Goal: Task Accomplishment & Management: Complete application form

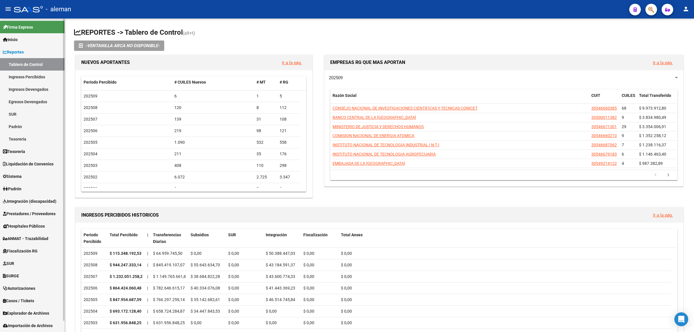
click at [25, 213] on span "Prestadores / Proveedores" at bounding box center [29, 214] width 53 height 6
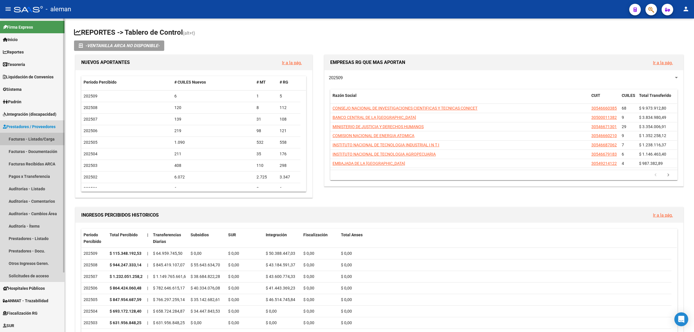
click at [31, 138] on link "Facturas - Listado/Carga" at bounding box center [32, 139] width 64 height 12
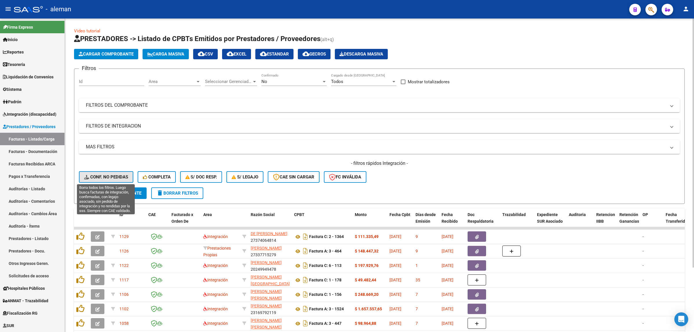
click at [113, 173] on button "Conf. no pedidas" at bounding box center [106, 177] width 54 height 12
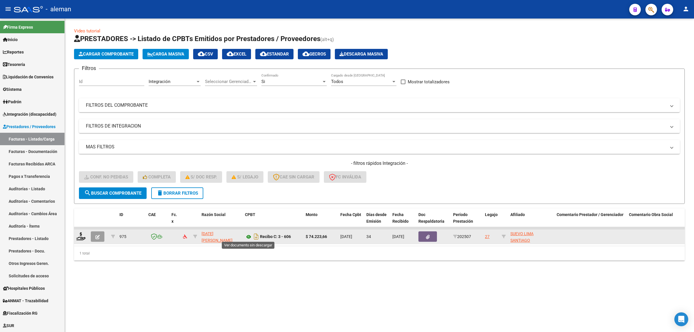
click at [248, 233] on icon at bounding box center [249, 236] width 8 height 7
click at [219, 235] on span "[DATE][PERSON_NAME]" at bounding box center [217, 236] width 31 height 11
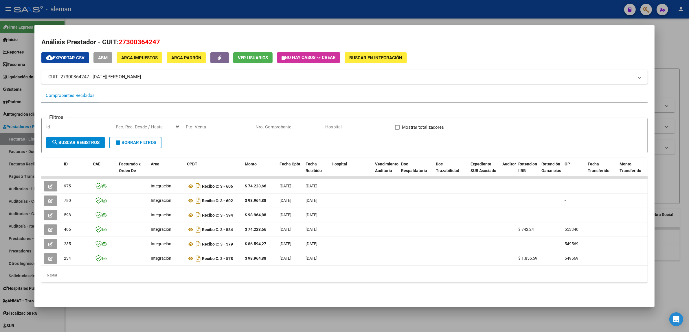
click at [677, 53] on div at bounding box center [344, 166] width 689 height 332
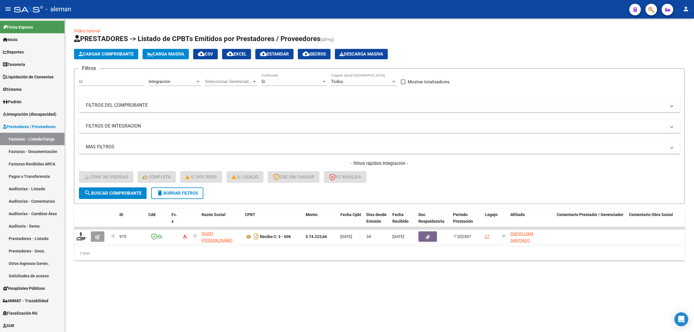
click at [176, 194] on span "delete Borrar Filtros" at bounding box center [177, 193] width 42 height 5
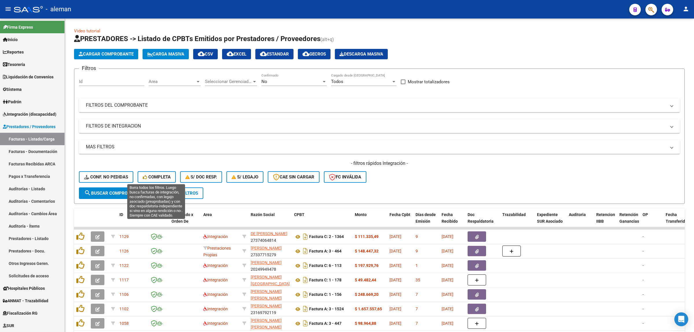
click at [152, 175] on span "Completa" at bounding box center [157, 176] width 28 height 5
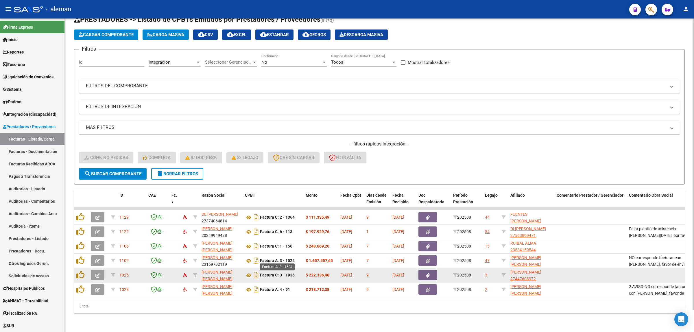
scroll to position [24, 0]
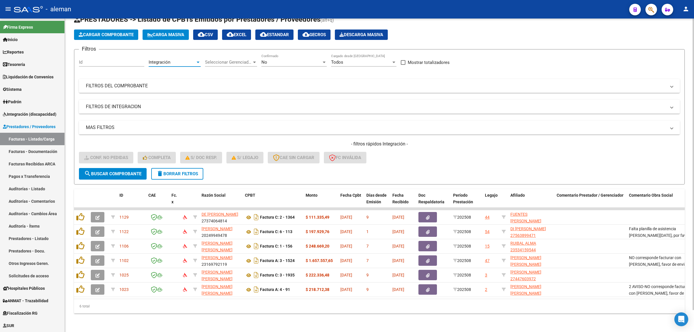
click at [194, 60] on div "Integración" at bounding box center [172, 62] width 47 height 5
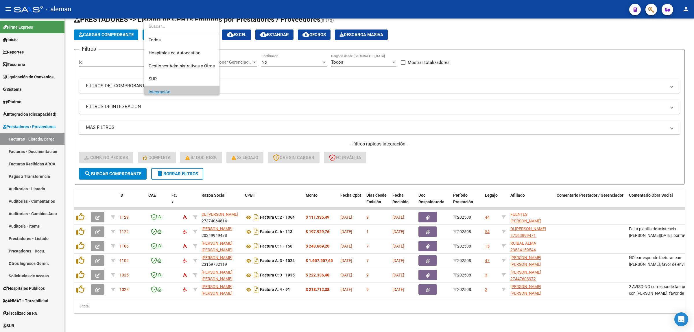
scroll to position [35, 0]
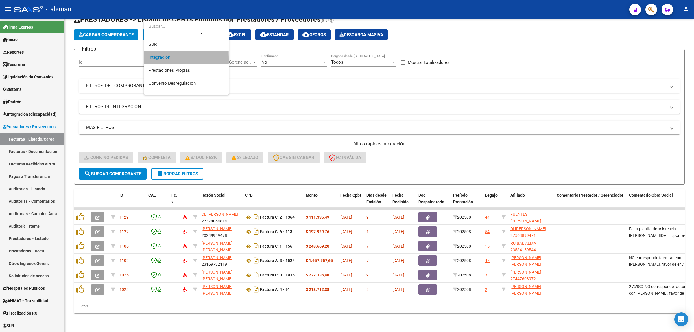
click at [173, 60] on span "Integración" at bounding box center [186, 57] width 75 height 13
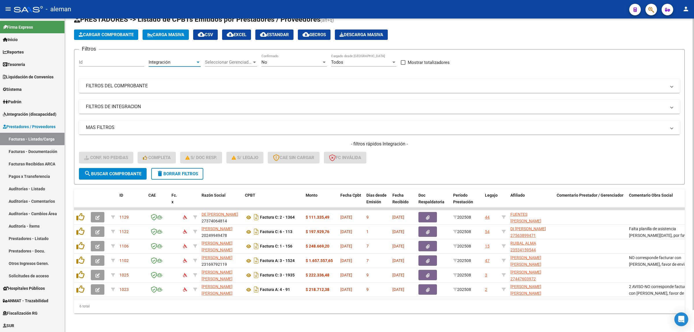
click at [125, 171] on span "search Buscar Comprobante" at bounding box center [112, 173] width 57 height 5
click at [250, 32] on button "cloud_download EXCEL" at bounding box center [236, 34] width 29 height 10
click at [171, 171] on span "delete Borrar Filtros" at bounding box center [177, 173] width 42 height 5
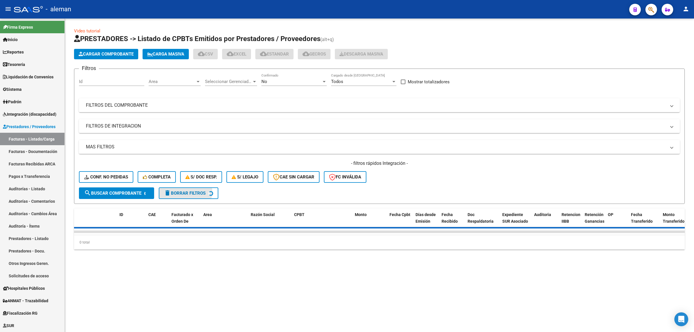
scroll to position [0, 0]
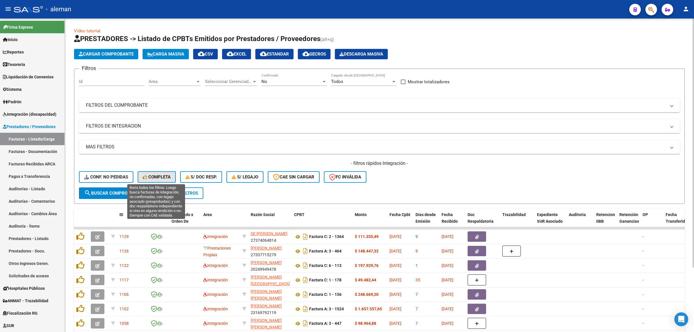
click at [154, 175] on span "Completa" at bounding box center [157, 176] width 28 height 5
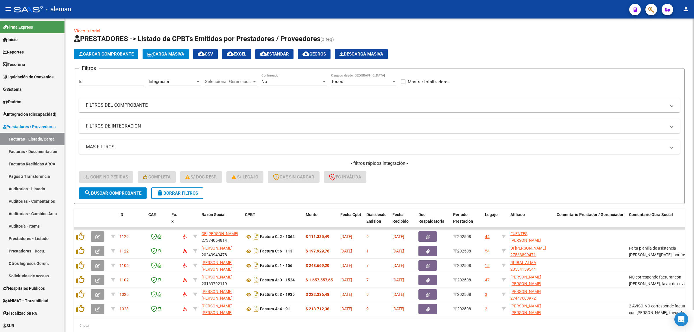
click at [193, 82] on div "Integración" at bounding box center [172, 81] width 47 height 5
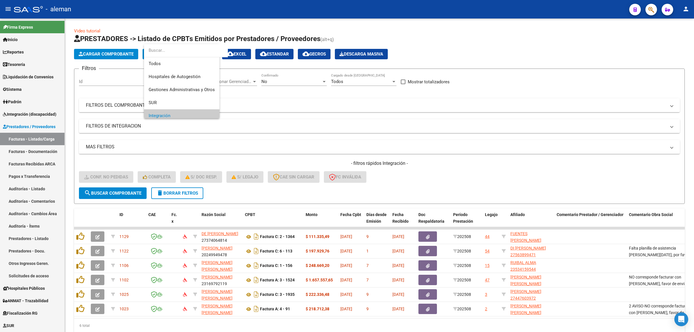
scroll to position [35, 0]
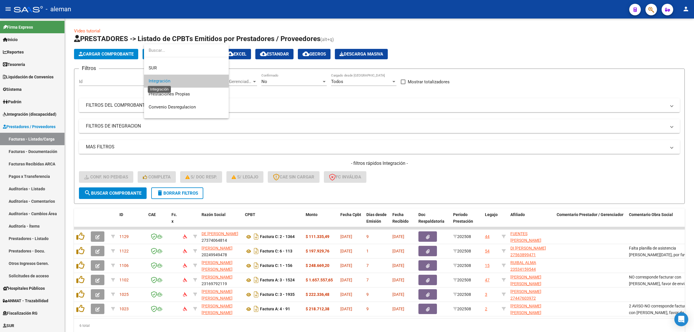
click at [158, 79] on span "Integración" at bounding box center [160, 80] width 22 height 5
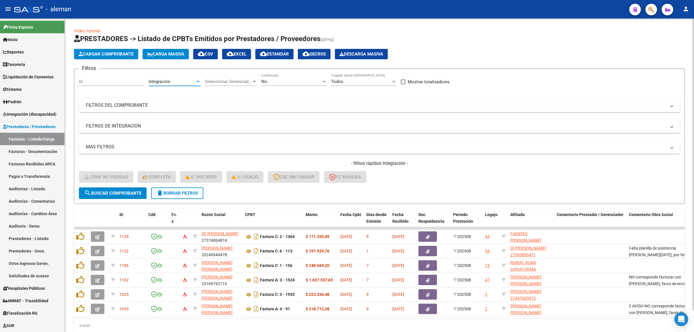
click at [138, 191] on span "search Buscar Comprobante" at bounding box center [112, 193] width 57 height 5
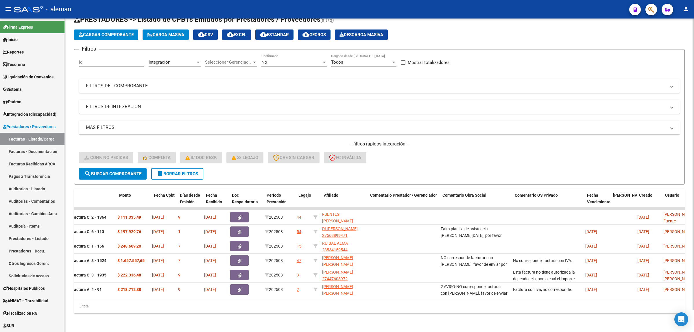
scroll to position [0, 0]
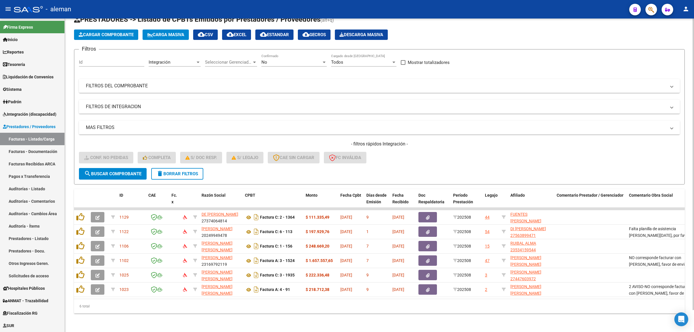
click at [196, 60] on div at bounding box center [197, 62] width 5 height 5
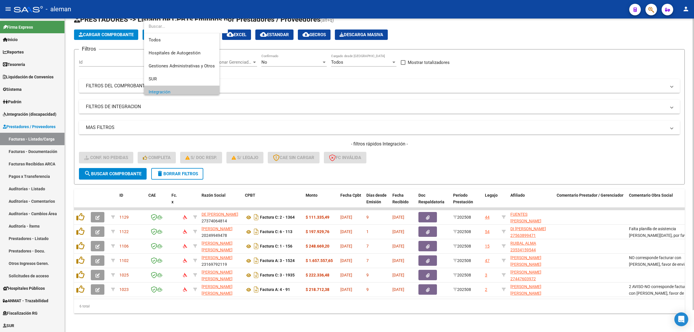
scroll to position [35, 0]
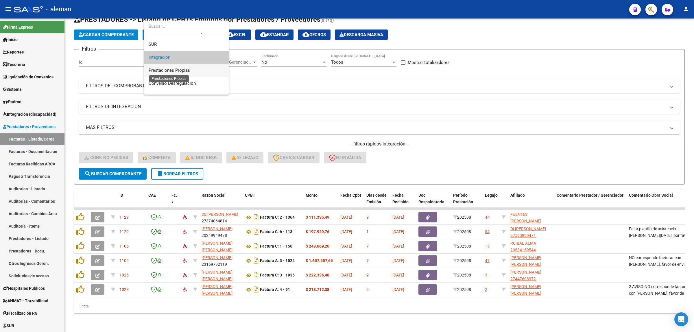
click at [176, 71] on span "Prestaciones Propias" at bounding box center [169, 70] width 41 height 5
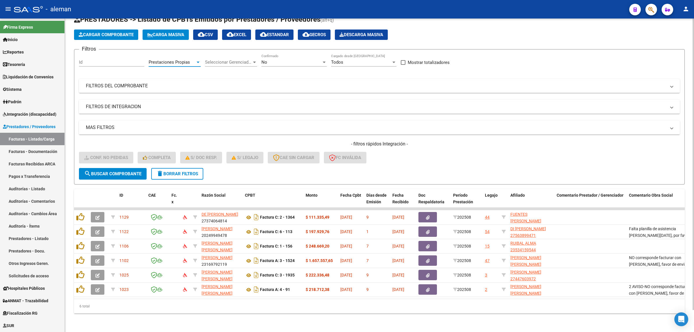
click at [129, 171] on span "search Buscar Comprobante" at bounding box center [112, 173] width 57 height 5
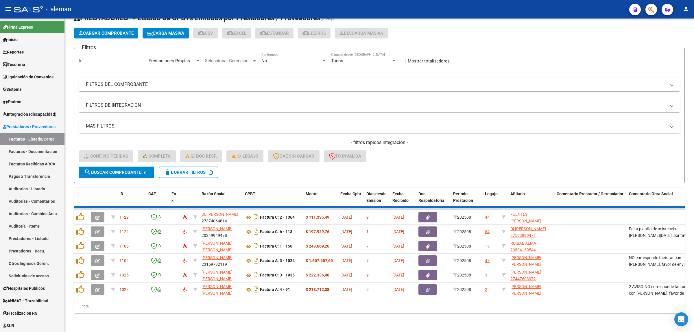
scroll to position [0, 0]
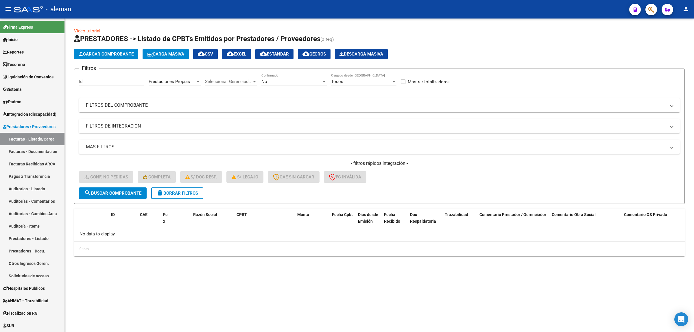
click at [133, 193] on span "search Buscar Comprobante" at bounding box center [112, 193] width 57 height 5
click at [199, 80] on div at bounding box center [197, 81] width 5 height 5
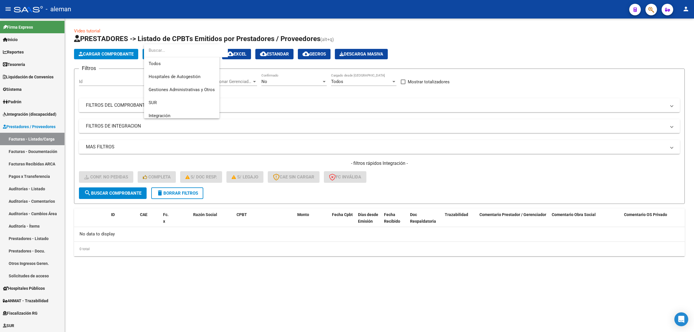
scroll to position [48, 0]
click at [173, 70] on span "Integración" at bounding box center [186, 68] width 75 height 13
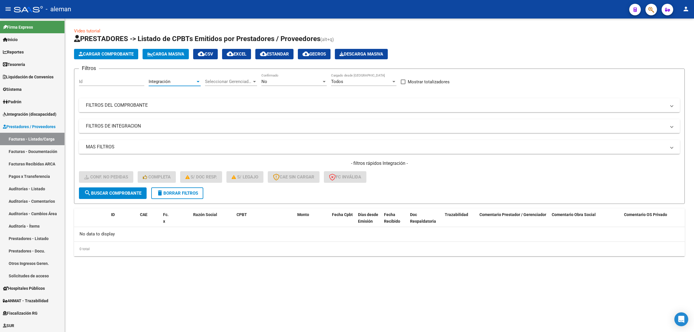
click at [135, 191] on span "search Buscar Comprobante" at bounding box center [112, 193] width 57 height 5
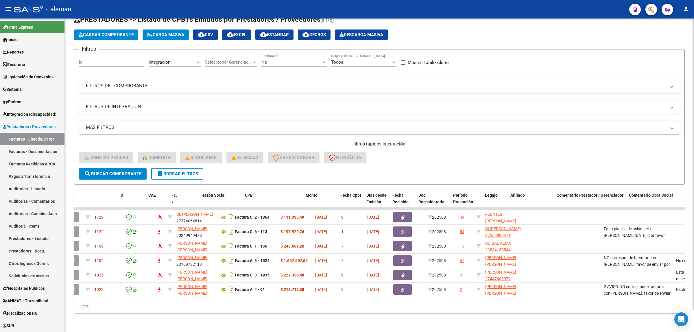
scroll to position [0, 0]
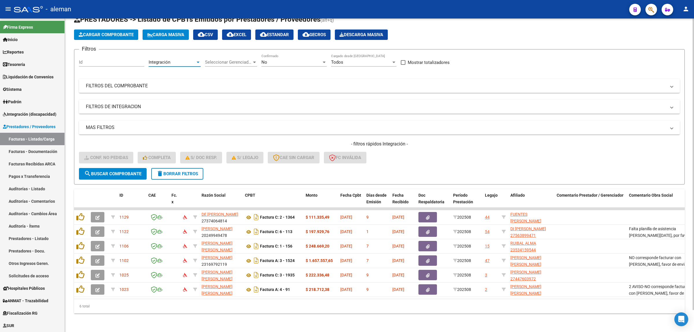
click at [195, 60] on div at bounding box center [197, 62] width 5 height 5
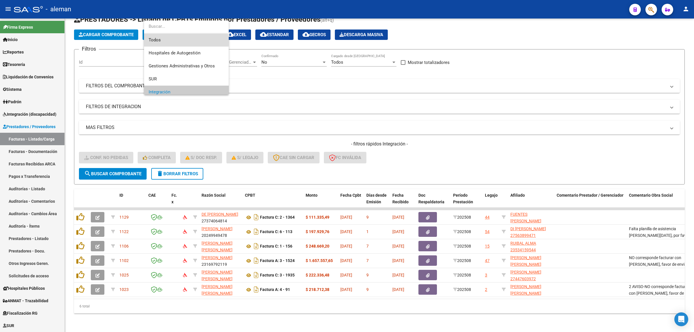
click at [172, 43] on span "Todos" at bounding box center [186, 40] width 75 height 13
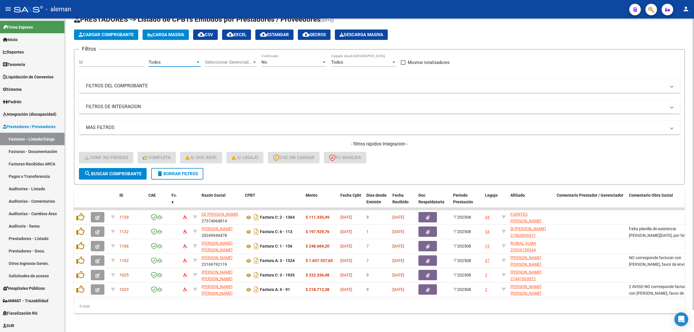
click at [141, 171] on span "search Buscar Comprobante" at bounding box center [112, 173] width 57 height 5
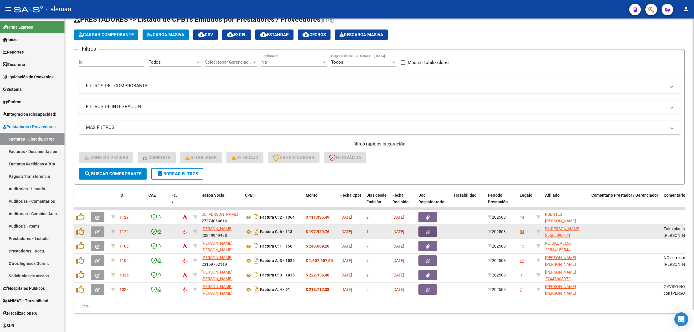
click at [423, 227] on button "button" at bounding box center [427, 231] width 19 height 10
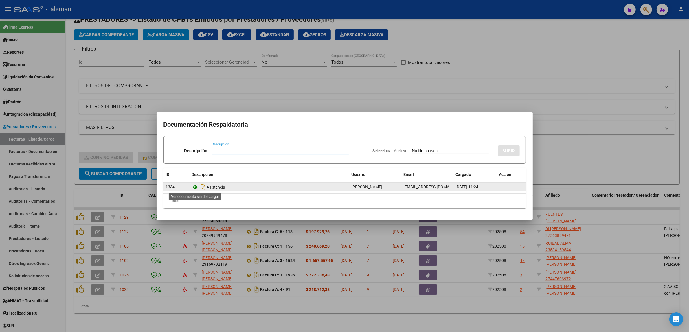
click at [194, 187] on icon at bounding box center [196, 187] width 8 height 7
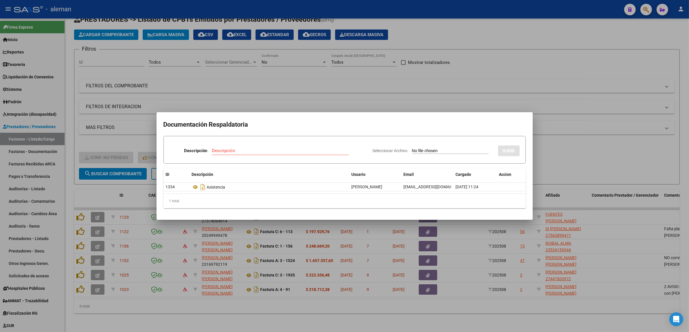
click at [613, 228] on div at bounding box center [344, 166] width 689 height 332
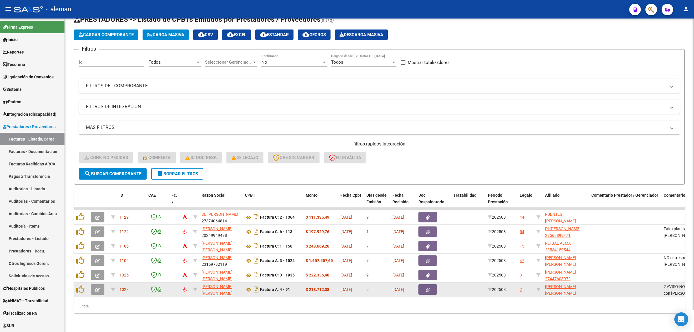
click at [427, 288] on icon "button" at bounding box center [428, 290] width 4 height 4
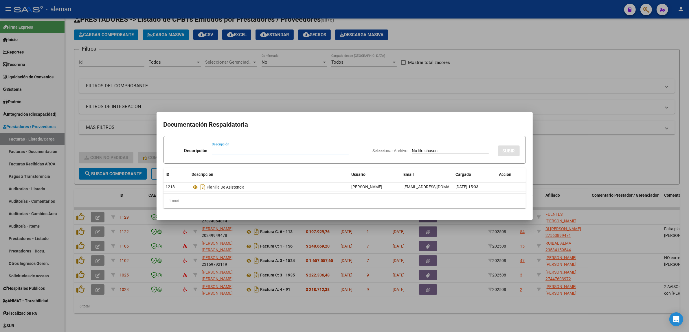
click at [577, 147] on div at bounding box center [344, 166] width 689 height 332
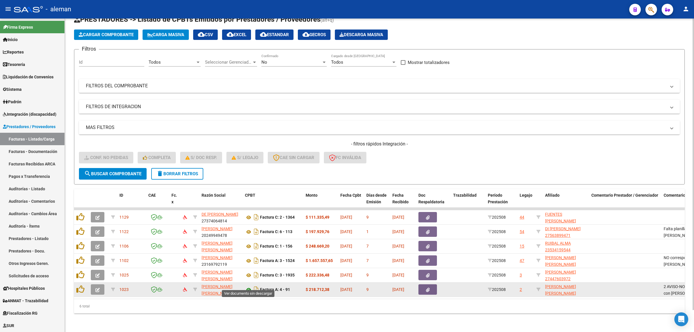
click at [248, 286] on icon at bounding box center [249, 289] width 8 height 7
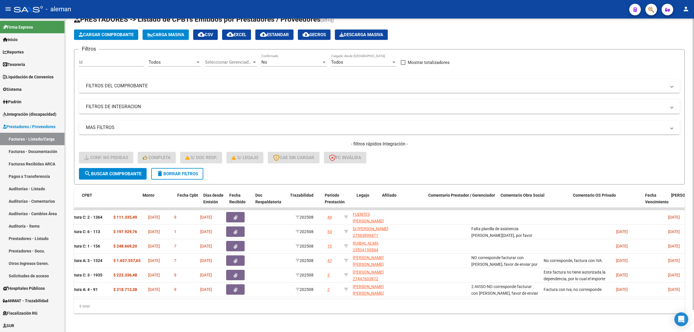
scroll to position [0, 163]
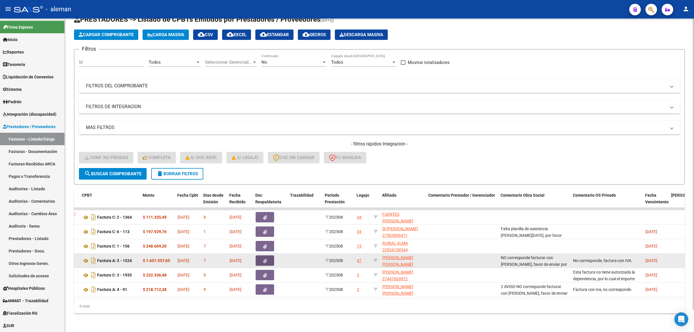
click at [269, 255] on button "button" at bounding box center [265, 260] width 19 height 10
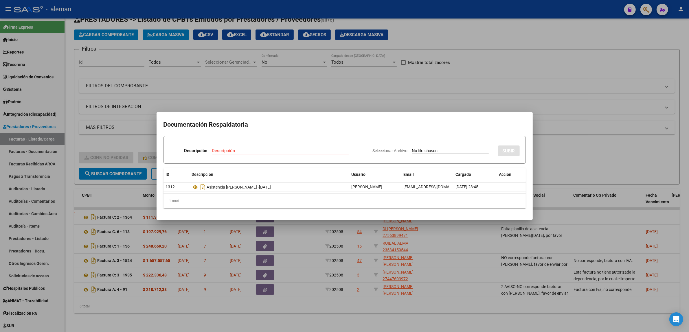
click at [86, 256] on div at bounding box center [344, 166] width 689 height 332
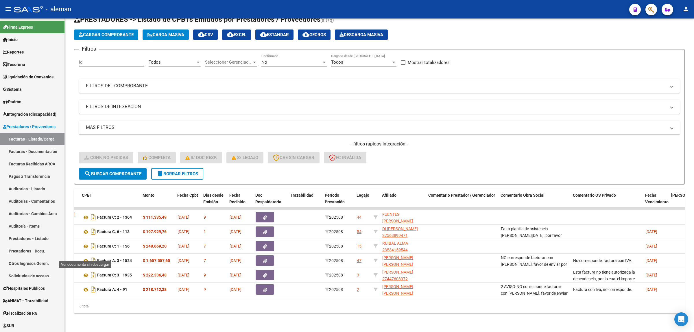
click at [86, 257] on icon at bounding box center [86, 260] width 8 height 7
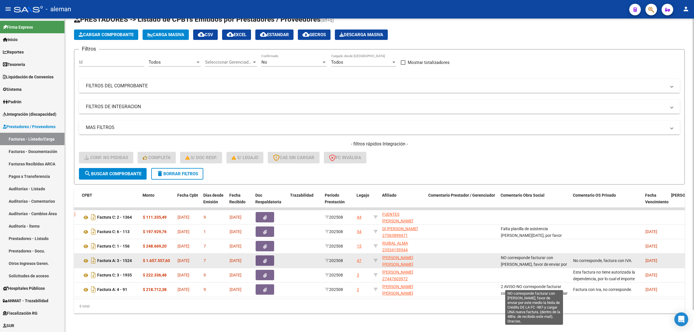
click at [517, 258] on span "NO corresponde facturar con [PERSON_NAME], favor de enviar por este medio la No…" at bounding box center [534, 274] width 66 height 38
click at [499, 254] on datatable-body-cell "NO corresponde facturar con [PERSON_NAME], favor de enviar por este medio la No…" at bounding box center [535, 261] width 72 height 14
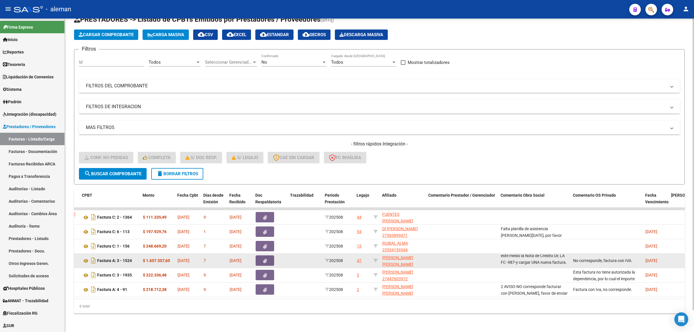
scroll to position [27, 0]
drag, startPoint x: 501, startPoint y: 253, endPoint x: 563, endPoint y: 261, distance: 62.4
click at [563, 261] on div "NO corresponde facturar con [PERSON_NAME], favor de enviar por este medio la No…" at bounding box center [535, 260] width 68 height 12
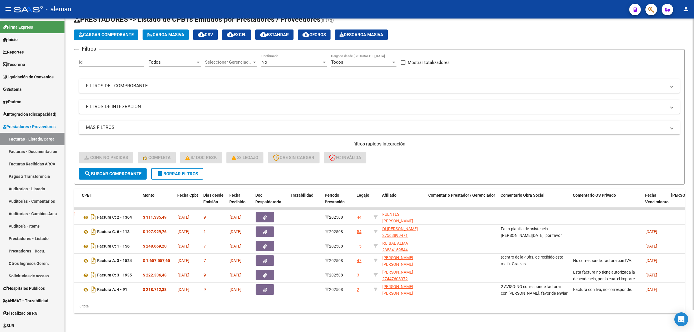
copy span "NO corresponde facturar con [PERSON_NAME], favor de enviar por este medio la No…"
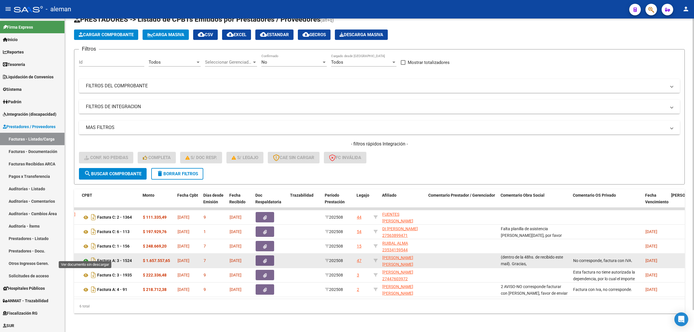
click at [86, 257] on icon at bounding box center [86, 260] width 8 height 7
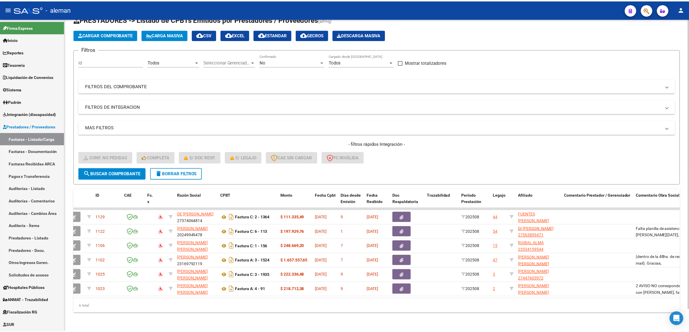
scroll to position [0, 0]
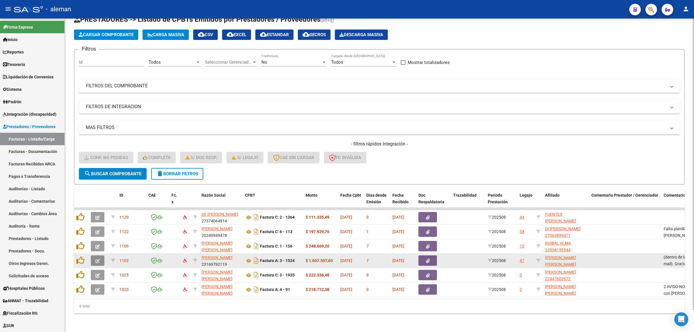
click at [100, 255] on button "button" at bounding box center [98, 260] width 14 height 10
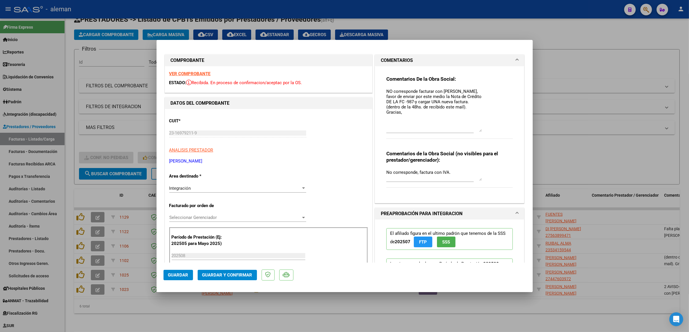
drag, startPoint x: 475, startPoint y: 95, endPoint x: 508, endPoint y: 127, distance: 46.4
click at [508, 127] on div "Comentarios De la Obra Social: NO corresponde facturar con [PERSON_NAME], favor…" at bounding box center [449, 132] width 135 height 132
click at [386, 93] on textarea "NO corresponde facturar con [PERSON_NAME], favor de enviar por este medio la No…" at bounding box center [433, 110] width 95 height 44
click at [386, 91] on textarea "1AVISO-NO corresponde facturar con [PERSON_NAME], favor de enviar por este medi…" at bounding box center [433, 110] width 95 height 44
paste textarea "NO corresponde facturar con [PERSON_NAME], favor de enviar por este medio la No…"
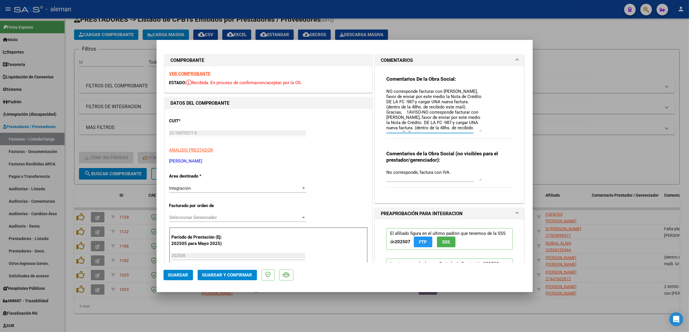
click at [386, 89] on textarea "NO corresponde facturar con [PERSON_NAME], favor de enviar por este medio la No…" at bounding box center [433, 110] width 95 height 44
click at [419, 102] on textarea "2 AVISO-NO corresponde facturar con [PERSON_NAME], favor de enviar por este med…" at bounding box center [433, 110] width 95 height 44
click at [454, 123] on textarea "2 AVISO-NO corresponde facturar con [PERSON_NAME], favor de enviar por este med…" at bounding box center [433, 110] width 95 height 44
click at [429, 103] on textarea "2 AVISO-NO corresponde facturar con [PERSON_NAME], favor de enviar por este med…" at bounding box center [433, 110] width 95 height 44
click at [452, 122] on textarea "2 AVISO-NO corresponde facturar con [PERSON_NAME], favor de enviar por este med…" at bounding box center [433, 110] width 95 height 44
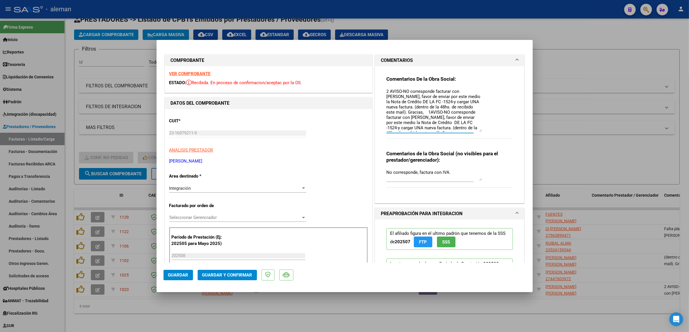
click at [398, 91] on textarea "2 AVISO-NO corresponde facturar con [PERSON_NAME], favor de enviar por este med…" at bounding box center [433, 110] width 95 height 44
type textarea "2 AVISO [DATE]-NO corresponde facturar con IVA, favor de enviar por este medio …"
drag, startPoint x: 342, startPoint y: 47, endPoint x: 447, endPoint y: 46, distance: 105.0
click at [447, 46] on mat-dialog-container "COMPROBANTE VER COMPROBANTE ESTADO: Recibida. En proceso de confirmacion/acepta…" at bounding box center [344, 166] width 376 height 252
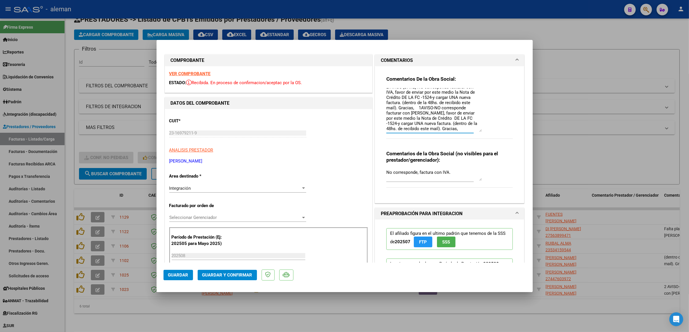
drag, startPoint x: 383, startPoint y: 91, endPoint x: 460, endPoint y: 123, distance: 83.5
click at [460, 123] on textarea "2 AVISO [DATE]-NO corresponde facturar con IVA, favor de enviar por este medio …" at bounding box center [433, 110] width 95 height 44
click at [609, 164] on div at bounding box center [344, 166] width 689 height 332
type input "$ 0,00"
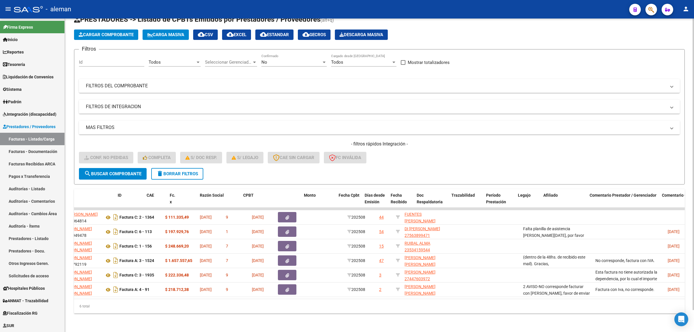
scroll to position [0, 0]
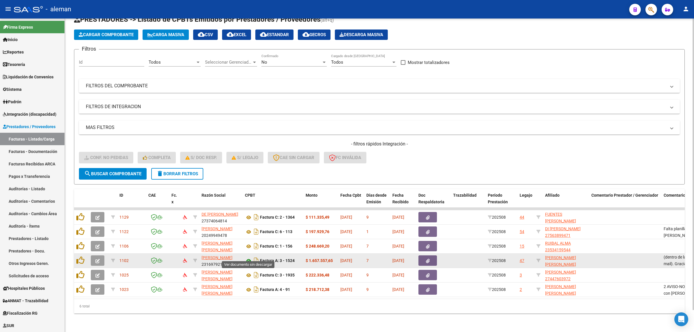
click at [249, 257] on icon at bounding box center [249, 260] width 8 height 7
click at [246, 257] on icon at bounding box center [249, 260] width 8 height 7
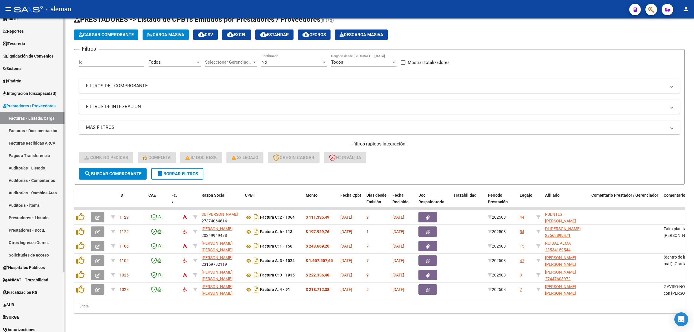
scroll to position [36, 0]
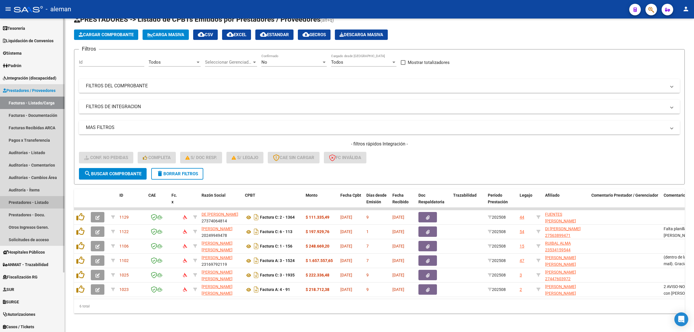
click at [36, 202] on link "Prestadores - Listado" at bounding box center [32, 202] width 64 height 12
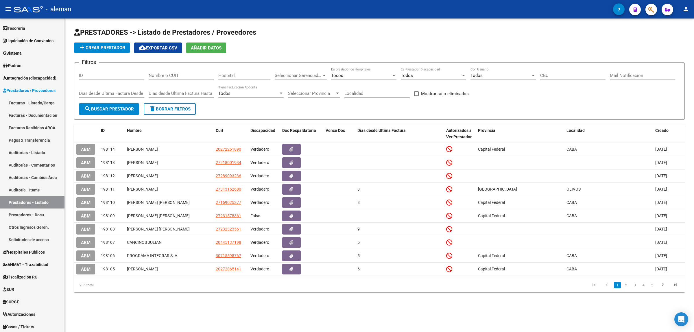
click at [189, 77] on div "Nombre o CUIT" at bounding box center [181, 73] width 65 height 12
type input "27218001934"
click at [99, 111] on button "search Buscar Prestador" at bounding box center [109, 109] width 60 height 12
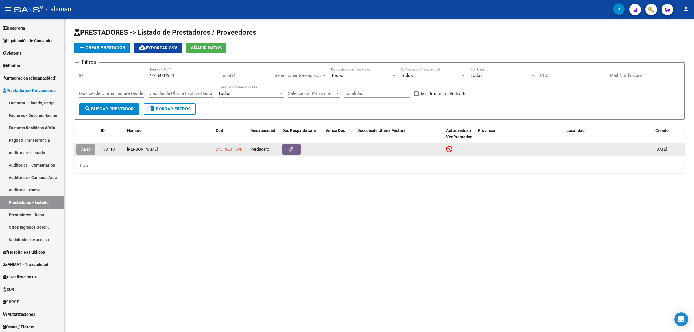
click at [86, 147] on span "ABM" at bounding box center [86, 149] width 10 height 5
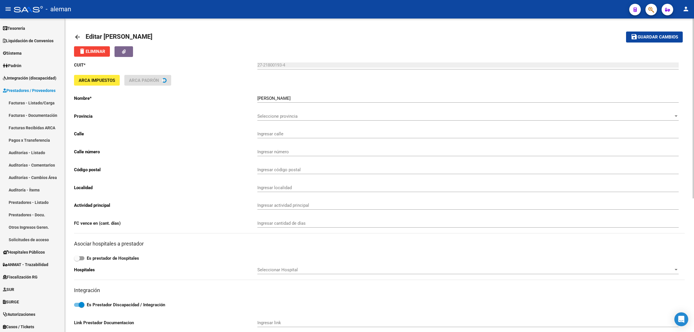
type input "AV DEL TRABAJO"
type input "1079"
type input "1888"
type input "[PERSON_NAME]"
type input "855000"
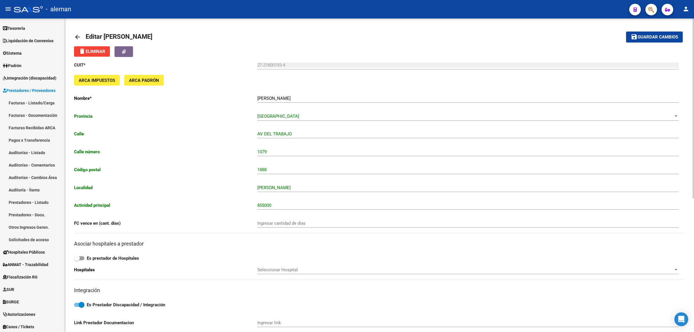
drag, startPoint x: 73, startPoint y: 36, endPoint x: 135, endPoint y: 36, distance: 62.2
click at [74, 36] on div "arrow_back Editar [PERSON_NAME] save Guardar cambios delete Eliminar CUIT * 27-…" at bounding box center [379, 294] width 629 height 550
click at [80, 36] on mat-icon "arrow_back" at bounding box center [77, 37] width 7 height 7
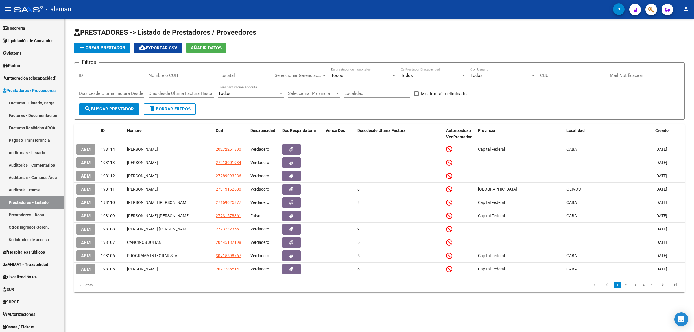
click at [173, 77] on input "Nombre o CUIT" at bounding box center [181, 75] width 65 height 5
type input "27218001934"
click at [117, 106] on span "search Buscar Prestador" at bounding box center [109, 108] width 50 height 5
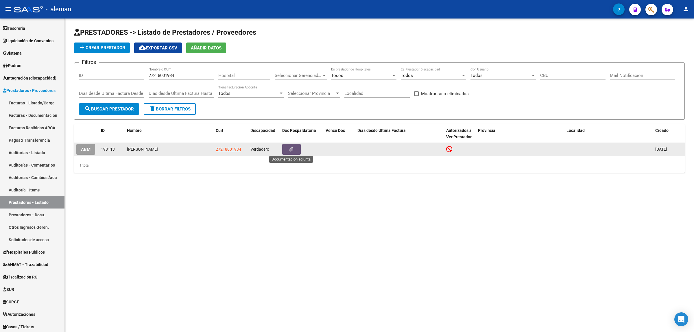
click at [288, 148] on button "button" at bounding box center [291, 149] width 19 height 11
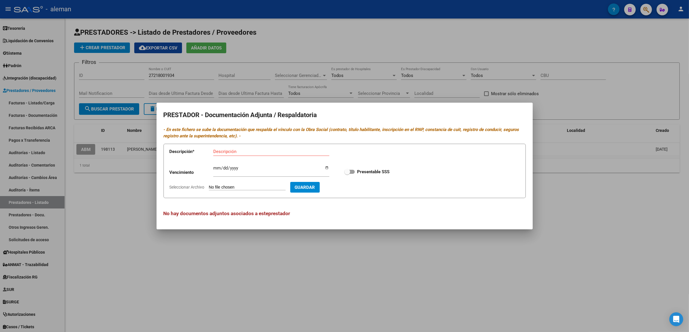
click at [396, 255] on div at bounding box center [344, 166] width 689 height 332
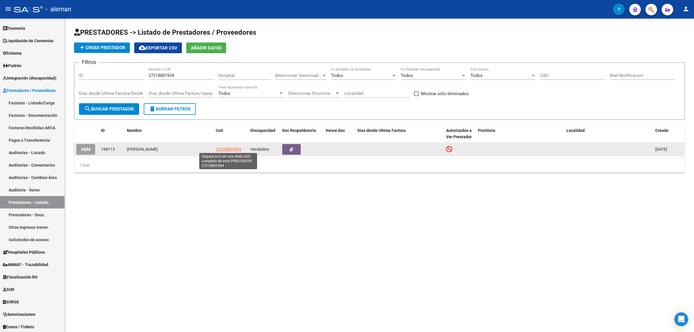
click at [230, 150] on span "27218001934" at bounding box center [228, 149] width 25 height 5
type textarea "27218001934"
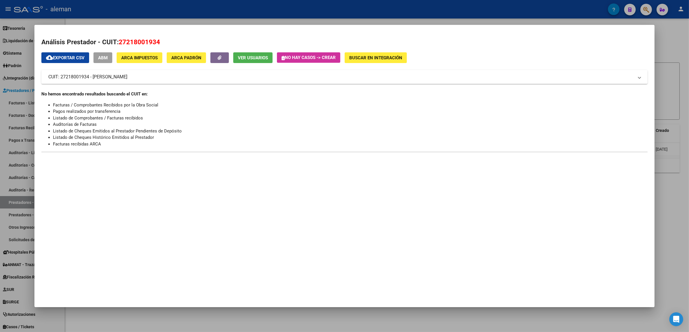
click at [676, 182] on div at bounding box center [344, 166] width 689 height 332
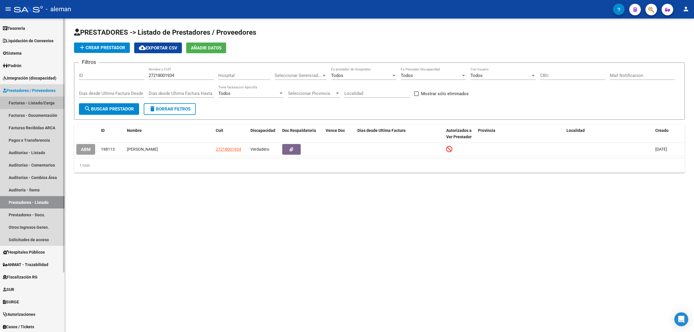
click at [49, 99] on link "Facturas - Listado/Carga" at bounding box center [32, 103] width 64 height 12
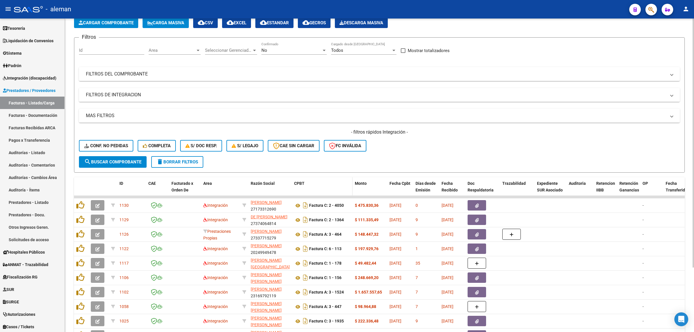
scroll to position [9, 0]
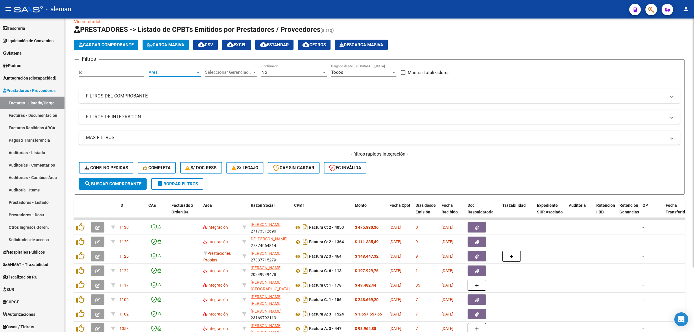
click at [196, 72] on div at bounding box center [197, 72] width 5 height 5
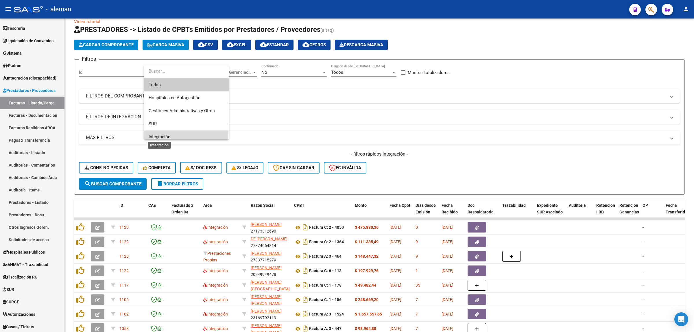
click at [165, 137] on span "Integración" at bounding box center [160, 136] width 22 height 5
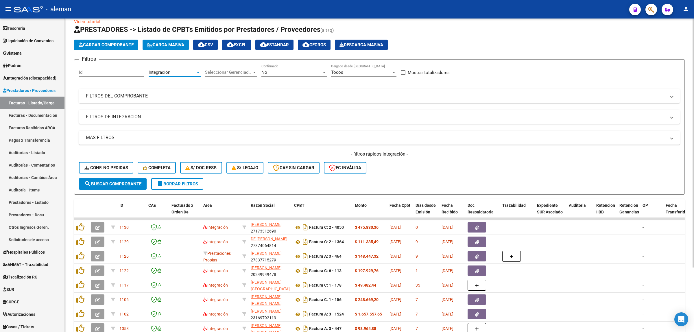
click at [134, 180] on button "search Buscar Comprobante" at bounding box center [113, 184] width 68 height 12
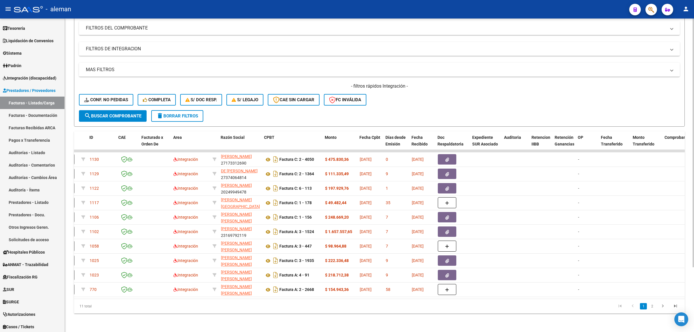
scroll to position [0, 0]
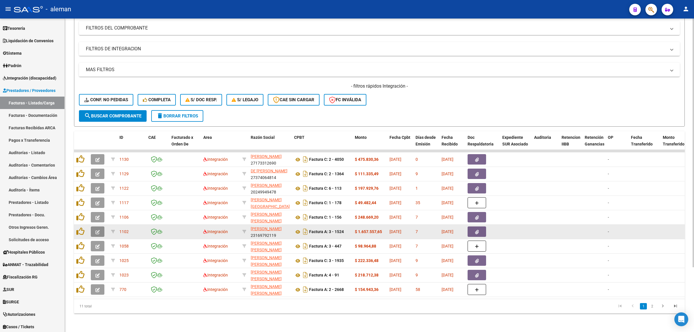
click at [96, 230] on icon "button" at bounding box center [97, 232] width 4 height 4
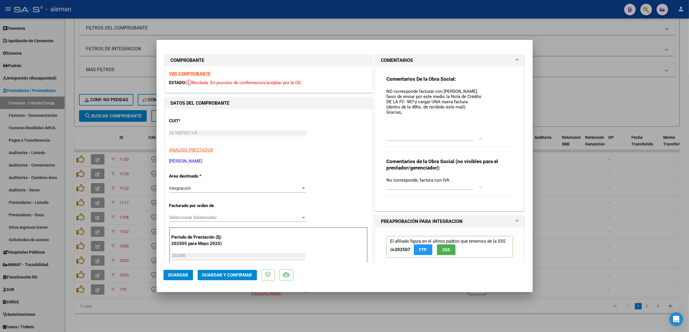
drag, startPoint x: 476, startPoint y: 97, endPoint x: 510, endPoint y: 137, distance: 52.1
click at [510, 137] on div "Comentarios De la Obra Social: NO corresponde facturar con [PERSON_NAME], favor…" at bounding box center [449, 136] width 135 height 140
drag, startPoint x: 383, startPoint y: 90, endPoint x: 440, endPoint y: 115, distance: 62.7
click at [440, 115] on textarea "NO corresponde facturar con [PERSON_NAME], favor de enviar por este medio la No…" at bounding box center [433, 113] width 95 height 51
paste textarea "27218001934"
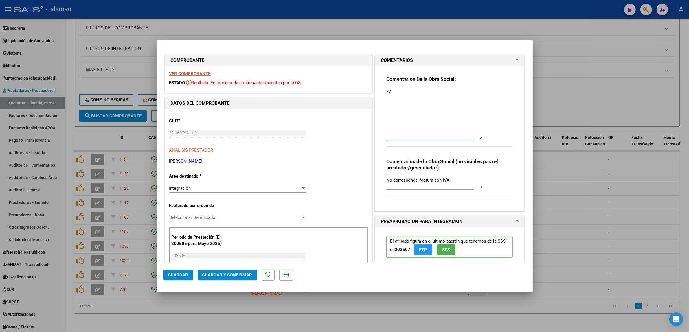
type textarea "2"
click at [577, 217] on div at bounding box center [344, 166] width 689 height 332
type input "$ 0,00"
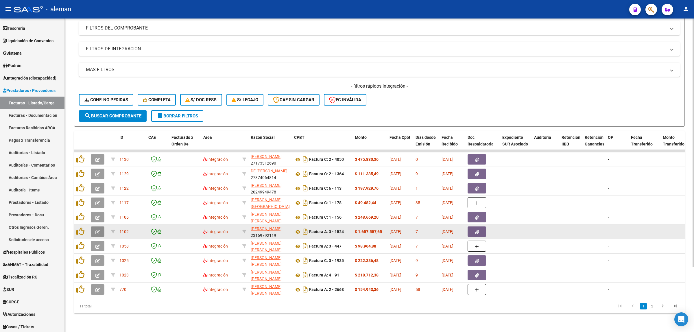
click at [99, 230] on icon "button" at bounding box center [97, 232] width 4 height 4
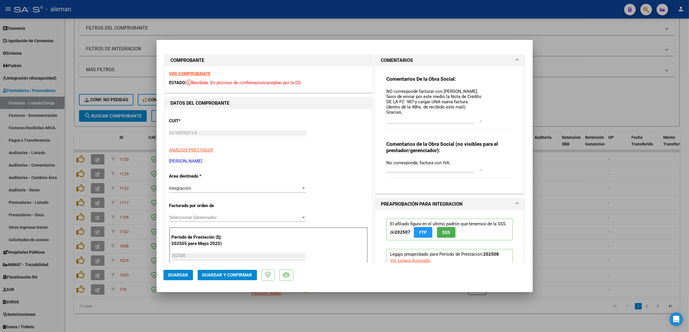
drag, startPoint x: 477, startPoint y: 98, endPoint x: 494, endPoint y: 121, distance: 28.0
click at [494, 121] on div "Comentarios De la Obra Social: NO corresponde facturar con [PERSON_NAME], favor…" at bounding box center [449, 106] width 127 height 60
click at [386, 92] on textarea "NO corresponde facturar con [PERSON_NAME], favor de enviar por este medio la No…" at bounding box center [433, 105] width 95 height 34
click at [396, 102] on textarea "1 AVISO-NO corresponde facturar con [PERSON_NAME], favor de enviar por este med…" at bounding box center [433, 105] width 95 height 34
drag, startPoint x: 383, startPoint y: 92, endPoint x: 464, endPoint y: 109, distance: 83.0
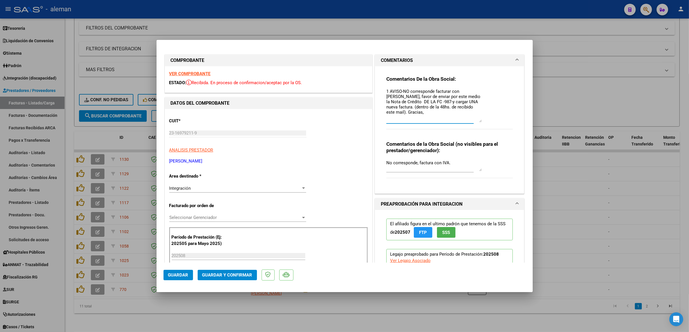
click at [464, 109] on textarea "1 AVISO-NO corresponde facturar con [PERSON_NAME], favor de enviar por este med…" at bounding box center [433, 105] width 95 height 34
type textarea "1 AVISO-NO corresponde facturar con [PERSON_NAME], favor de enviar por este med…"
click at [610, 187] on div at bounding box center [344, 166] width 689 height 332
type input "$ 0,00"
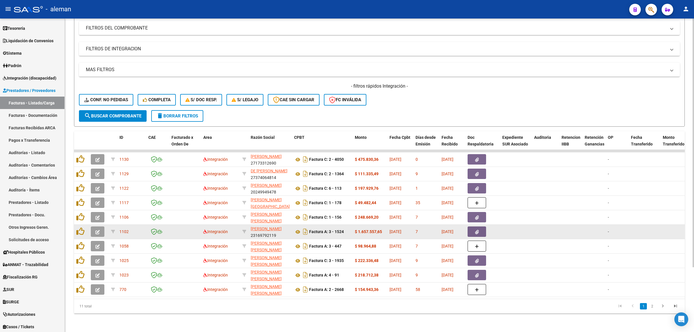
click at [95, 229] on button "button" at bounding box center [98, 231] width 14 height 10
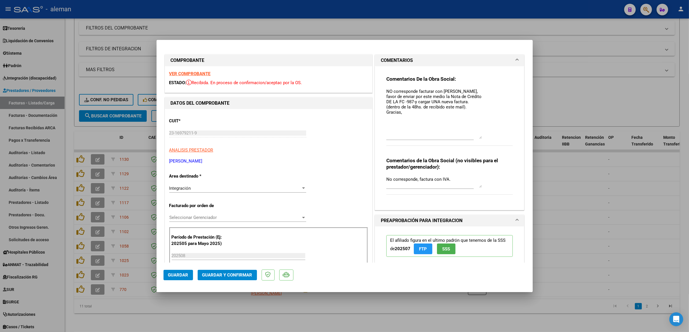
drag, startPoint x: 477, startPoint y: 97, endPoint x: 515, endPoint y: 136, distance: 54.2
click at [515, 136] on div "Comentarios De la Obra Social: NO corresponde facturar con [PERSON_NAME], favor…" at bounding box center [449, 138] width 149 height 144
click at [386, 90] on textarea "NO corresponde facturar con [PERSON_NAME], favor de enviar por este medio la No…" at bounding box center [433, 113] width 95 height 51
drag, startPoint x: 383, startPoint y: 90, endPoint x: 462, endPoint y: 106, distance: 80.7
click at [462, 106] on textarea "NO corresponde facturar con [PERSON_NAME], favor de enviar por este medio la No…" at bounding box center [433, 113] width 95 height 51
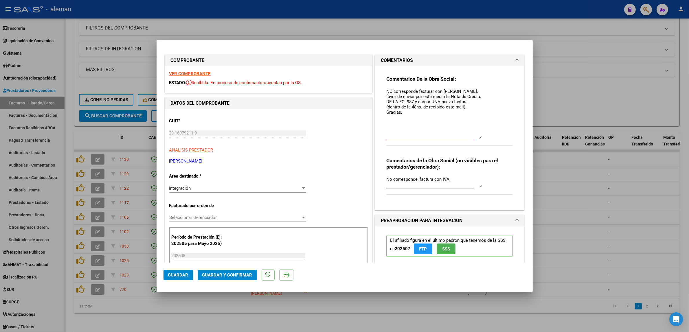
paste textarea "1 AVISO-NO corresponde facturar con [PERSON_NAME], favor de enviar por este med…"
click at [396, 102] on textarea "1 AVISO-NO corresponde facturar con [PERSON_NAME], favor de enviar por este med…" at bounding box center [433, 113] width 95 height 51
drag, startPoint x: 383, startPoint y: 90, endPoint x: 466, endPoint y: 108, distance: 84.4
click at [466, 108] on textarea "1 AVISO-NO corresponde facturar con [PERSON_NAME], favor de enviar por este med…" at bounding box center [433, 113] width 95 height 51
click at [386, 91] on textarea "1 AVISO-NO corresponde facturar con [PERSON_NAME], favor de enviar por este med…" at bounding box center [433, 113] width 95 height 51
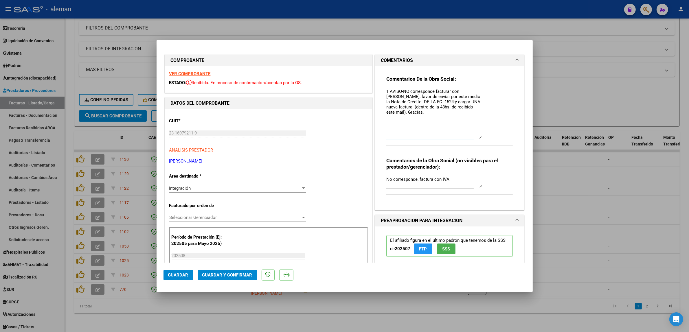
paste textarea "1 AVISO-NO corresponde facturar con [PERSON_NAME], favor de enviar por este med…"
click at [386, 93] on textarea "1 AVISO-NO corresponde facturar con [PERSON_NAME], favor de enviar por este med…" at bounding box center [433, 113] width 95 height 51
click at [399, 91] on textarea "2 AVISO-NO corresponde facturar con [PERSON_NAME], favor de enviar por este med…" at bounding box center [433, 113] width 95 height 51
click at [411, 111] on textarea "2 AVISO-10/09/2025-NO corresponde facturar con IVA, favor de enviar por este me…" at bounding box center [433, 113] width 95 height 51
type textarea "2 AVISO-10/09/2025-NO corresponde facturar con IVA, favor de enviar por este me…"
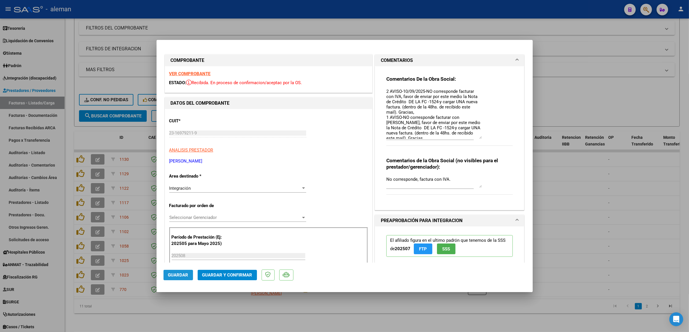
click at [182, 278] on button "Guardar" at bounding box center [177, 275] width 29 height 10
click at [572, 194] on div at bounding box center [344, 166] width 689 height 332
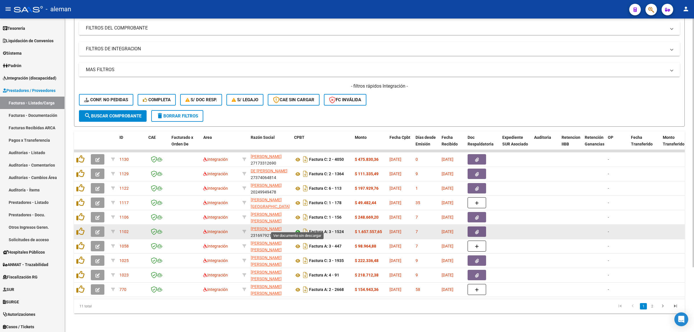
click at [299, 228] on icon at bounding box center [298, 231] width 8 height 7
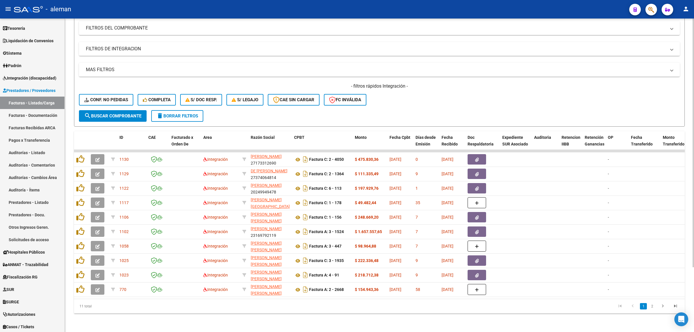
scroll to position [82, 0]
